Goal: Information Seeking & Learning: Learn about a topic

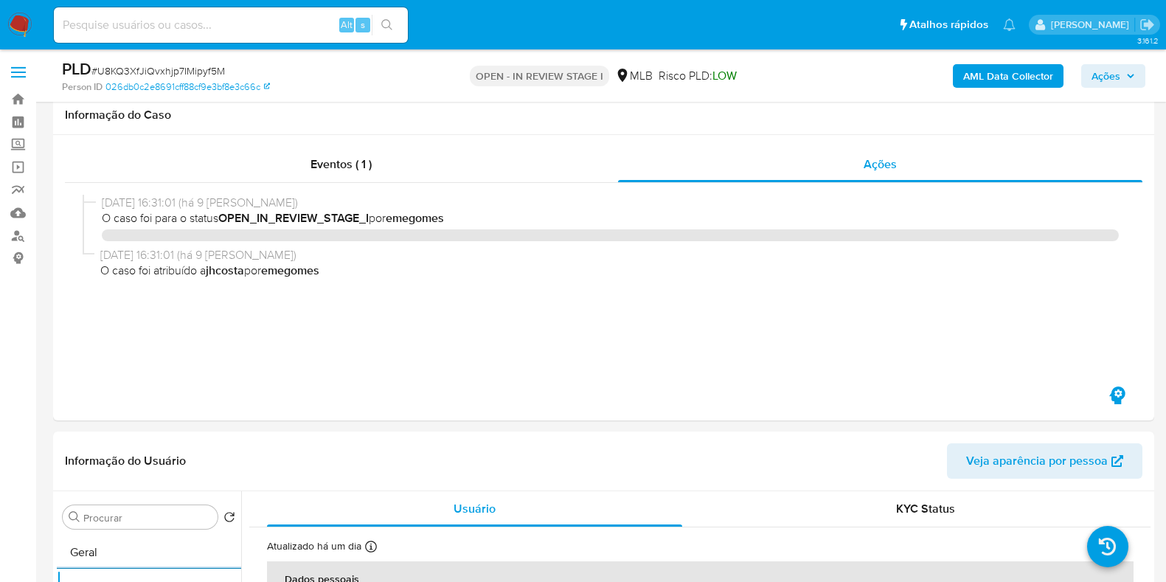
select select "10"
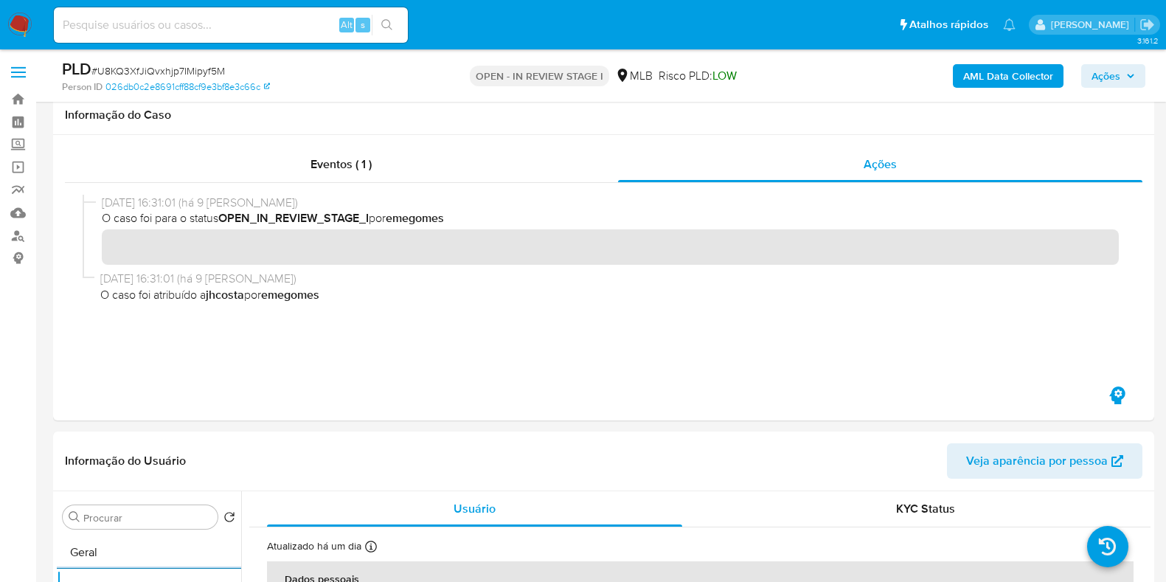
scroll to position [368, 0]
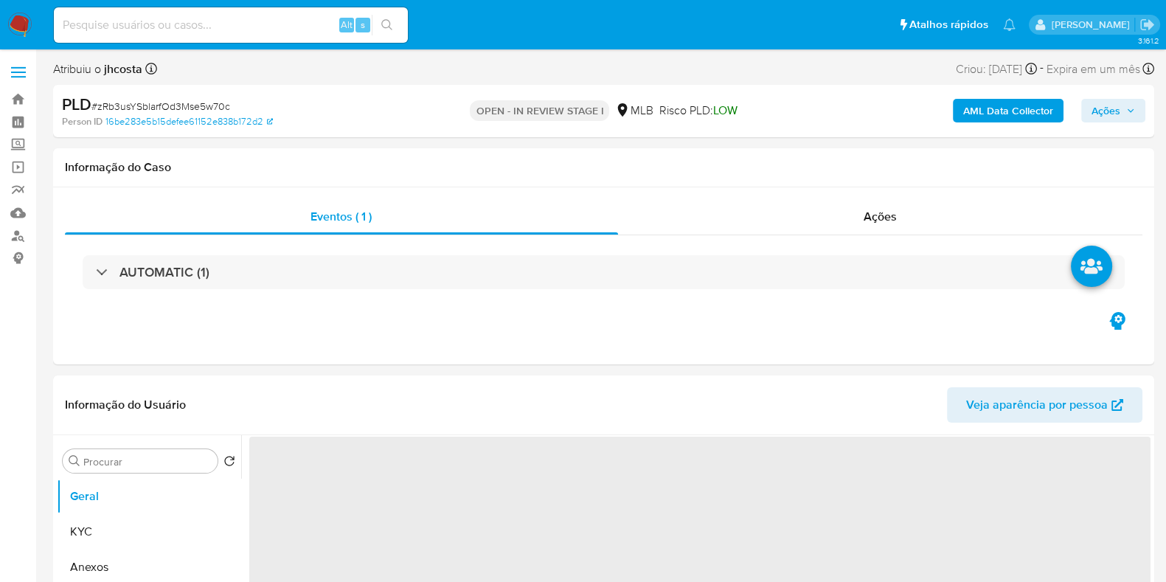
select select "10"
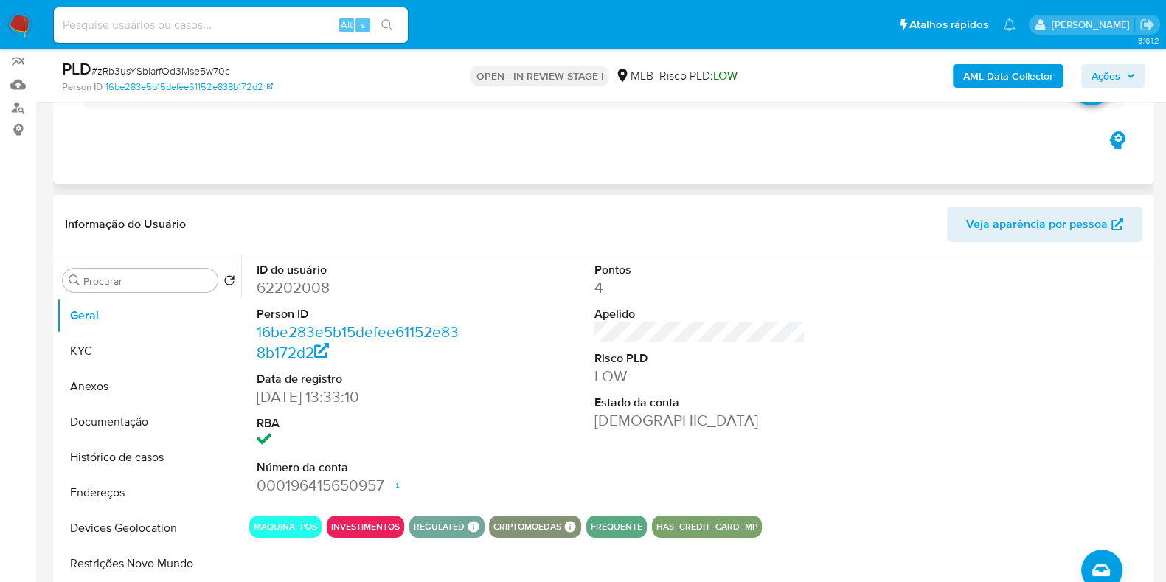
scroll to position [184, 0]
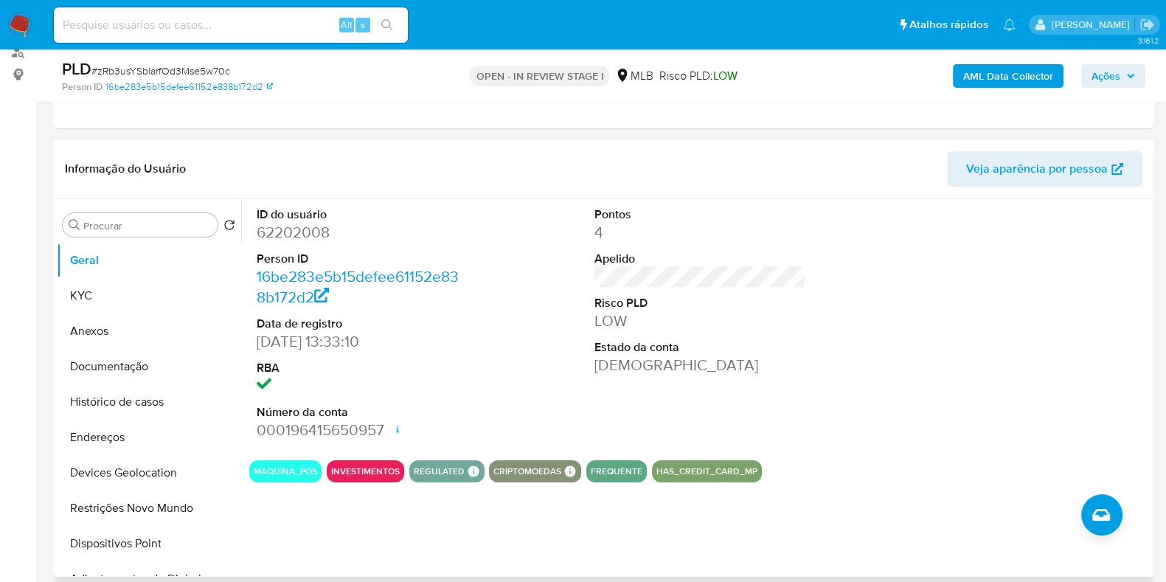
click at [1045, 172] on span "Veja aparência por pessoa" at bounding box center [1037, 168] width 142 height 35
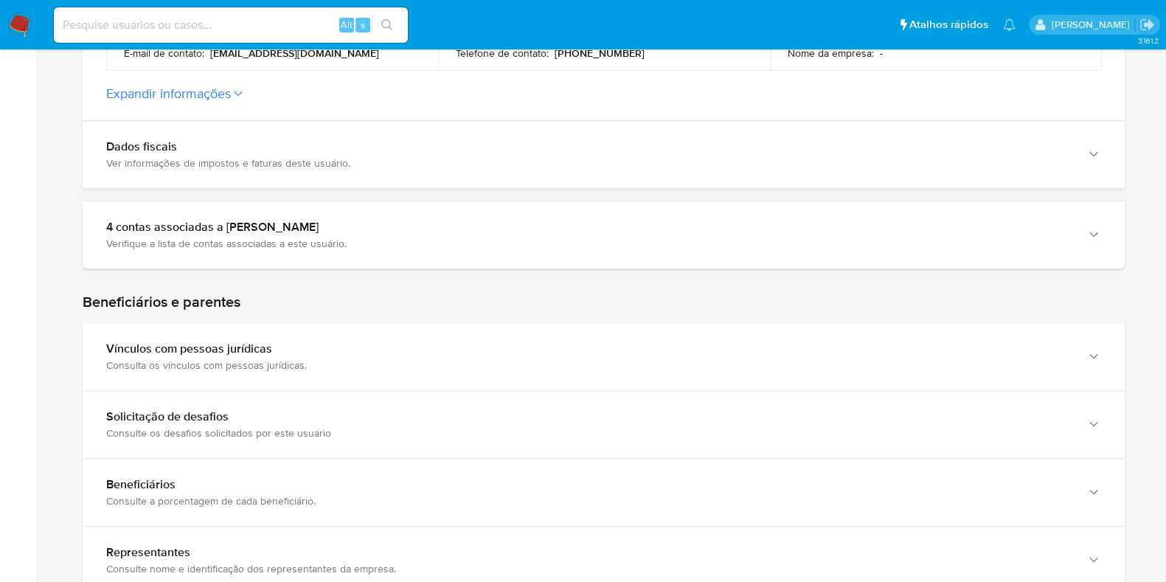
scroll to position [737, 0]
